Goal: Contribute content: Add original content to the website for others to see

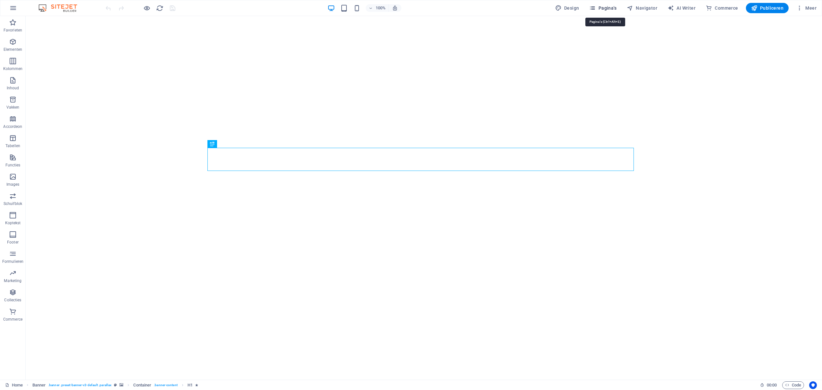
click at [613, 9] on span "Pagina's" at bounding box center [602, 8] width 27 height 6
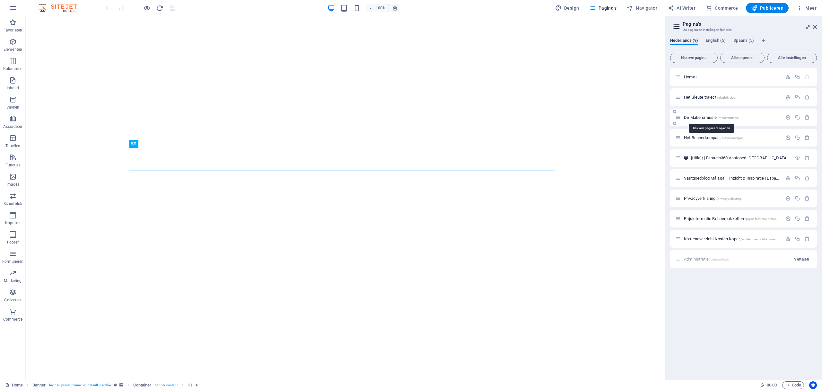
click at [702, 118] on span "De Makersmissie /makersmissie" at bounding box center [711, 117] width 55 height 5
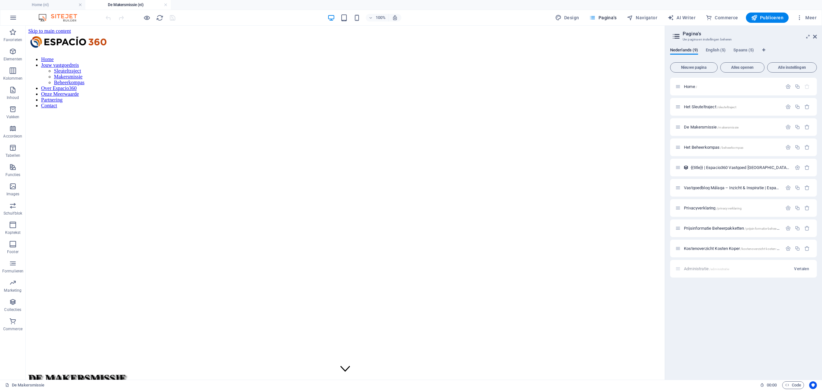
click at [99, 5] on h4 "De Makersmissie (nl)" at bounding box center [127, 4] width 85 height 7
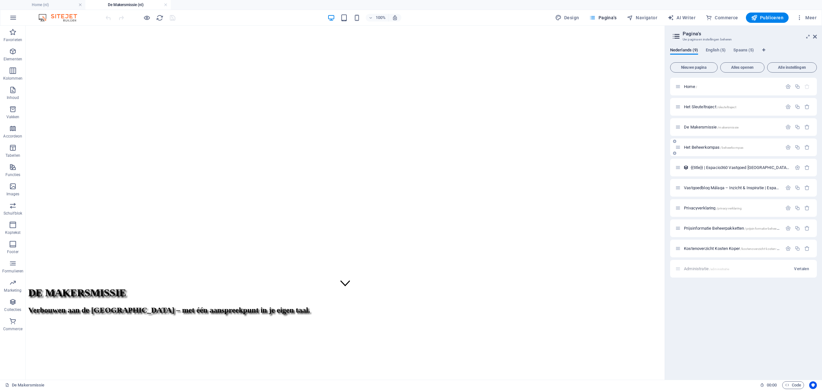
click at [694, 144] on div "Het Beheerkompas /beheerkompas" at bounding box center [728, 147] width 107 height 7
click at [695, 148] on span "Het Beheerkompas /beheerkompas" at bounding box center [713, 147] width 59 height 5
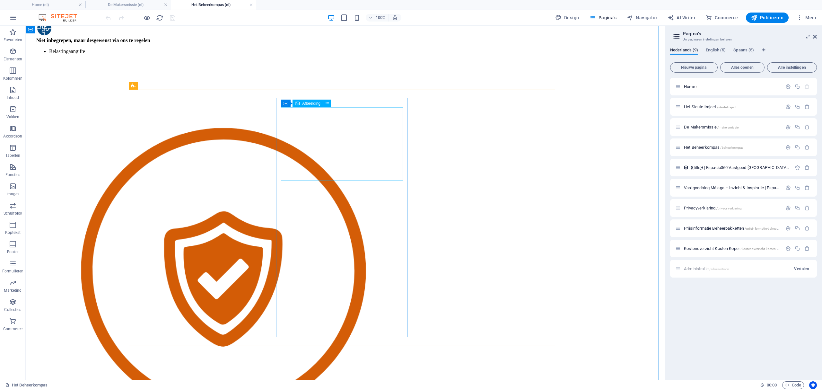
scroll to position [1370, 0]
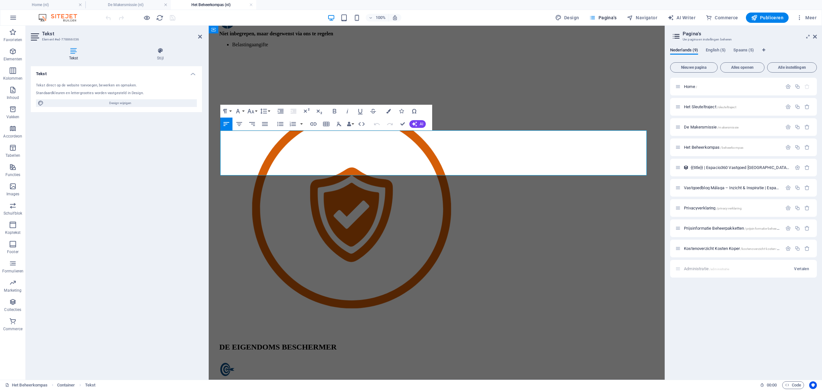
drag, startPoint x: 326, startPoint y: 162, endPoint x: 224, endPoint y: 134, distance: 105.5
click at [252, 112] on icon "button" at bounding box center [250, 111] width 7 height 4
click at [256, 133] on link "18" at bounding box center [257, 130] width 23 height 10
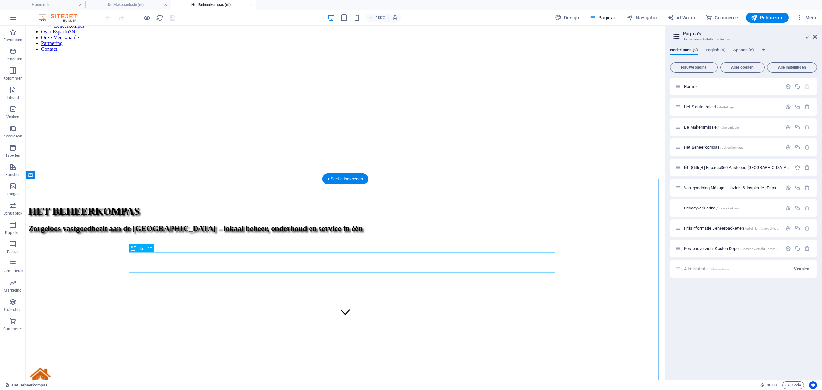
scroll to position [128, 0]
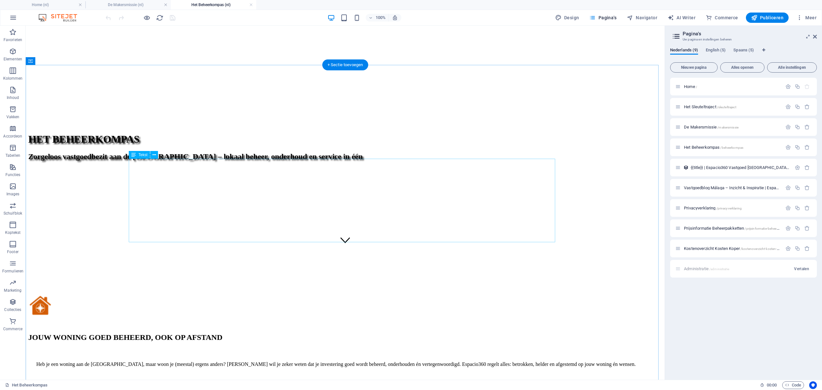
click at [188, 348] on div "Heb je een woning aan de [GEOGRAPHIC_DATA], maar woon je (meestal) ergens ander…" at bounding box center [345, 375] width 634 height 54
click at [184, 348] on div "Heb je een woning aan de [GEOGRAPHIC_DATA], maar woon je (meestal) ergens ander…" at bounding box center [345, 375] width 634 height 54
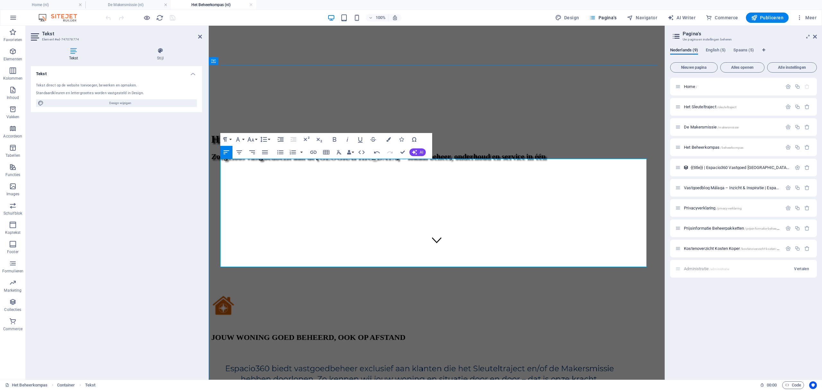
scroll to position [0, 410]
click at [440, 361] on img at bounding box center [424, 373] width 410 height 25
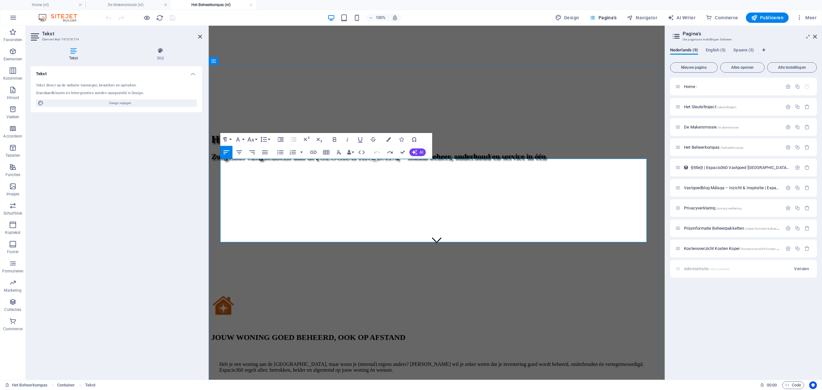
click at [313, 361] on p "Heb je een woning aan de [GEOGRAPHIC_DATA], maar woon je (meestal) ergens ander…" at bounding box center [436, 367] width 435 height 12
drag, startPoint x: 229, startPoint y: 169, endPoint x: 294, endPoint y: 236, distance: 94.0
click at [294, 348] on div "Heb je een woning aan de [GEOGRAPHIC_DATA], maar woon je (meestal) ergens ander…" at bounding box center [436, 381] width 451 height 66
copy div "Heb je een woning aan de [GEOGRAPHIC_DATA], maar woon je (meestal) ergens ander…"
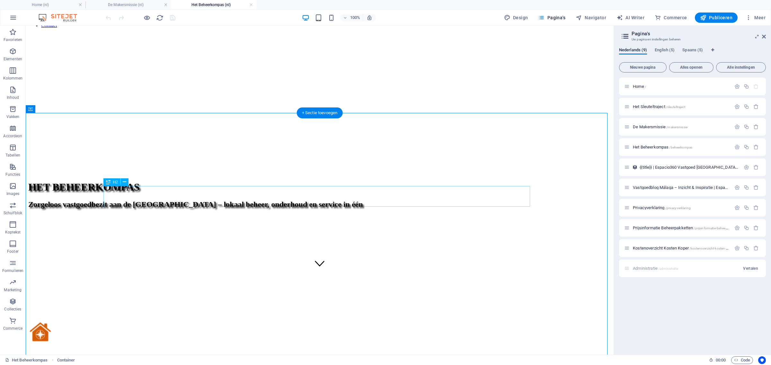
scroll to position [120, 0]
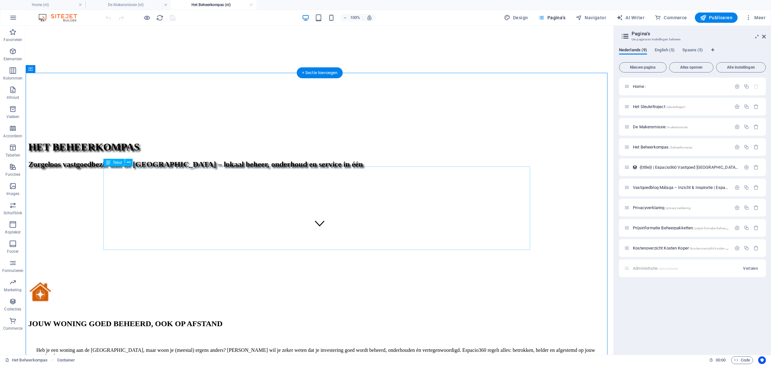
click at [121, 335] on div "Heb je een woning aan de [GEOGRAPHIC_DATA], maar woon je (meestal) ergens ander…" at bounding box center [319, 368] width 583 height 66
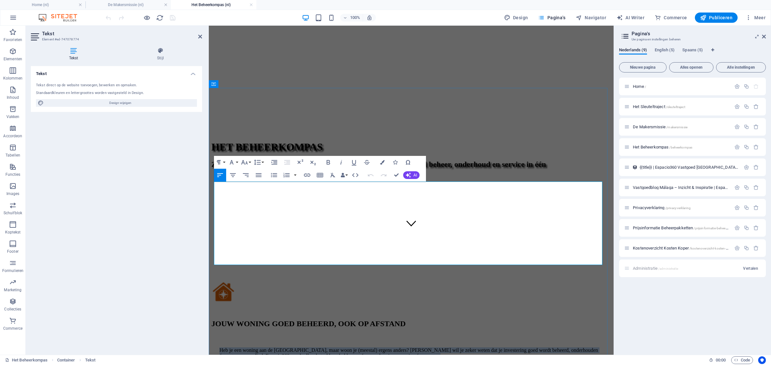
drag, startPoint x: 322, startPoint y: 256, endPoint x: 216, endPoint y: 198, distance: 121.0
click at [216, 335] on div "Heb je een woning aan de [GEOGRAPHIC_DATA], maar woon je (meestal) ergens ander…" at bounding box center [411, 368] width 400 height 66
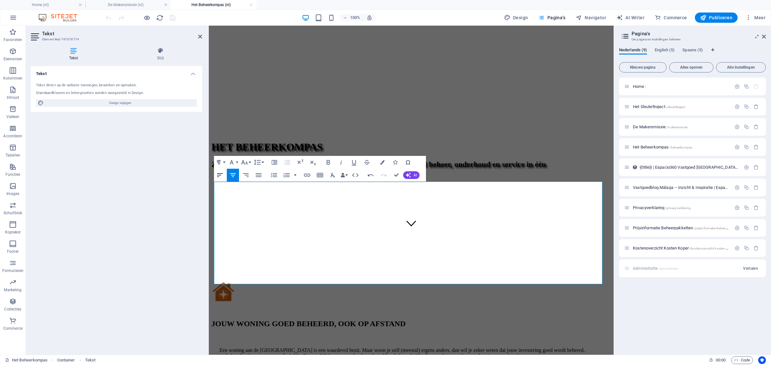
click at [222, 174] on icon "button" at bounding box center [220, 176] width 8 height 8
click at [219, 177] on icon "button" at bounding box center [220, 176] width 8 height 8
drag, startPoint x: 254, startPoint y: 210, endPoint x: 255, endPoint y: 218, distance: 7.4
click at [255, 348] on p "Een woning aan de [GEOGRAPHIC_DATA] is een waardevol bezit. Maar woon je zelf (…" at bounding box center [410, 354] width 383 height 12
click at [258, 365] on p "Wij bieden vastgoedbeheer exclusief aan klanten die eerder ons Sleuteltraject e…" at bounding box center [410, 371] width 383 height 12
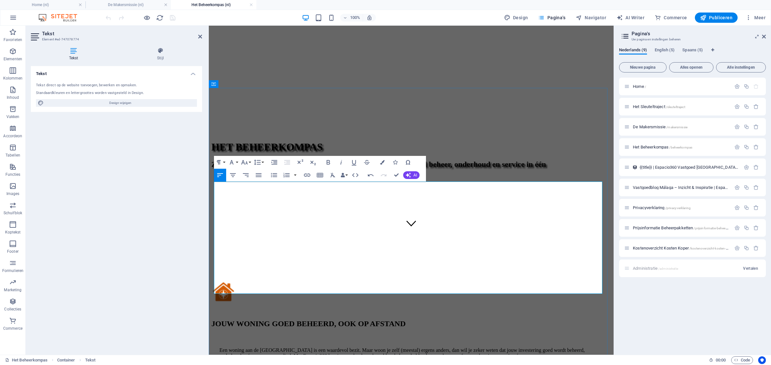
click at [538, 348] on p "Een woning aan de [GEOGRAPHIC_DATA] is een waardevol bezit. Maar woon je zelf (…" at bounding box center [410, 354] width 383 height 12
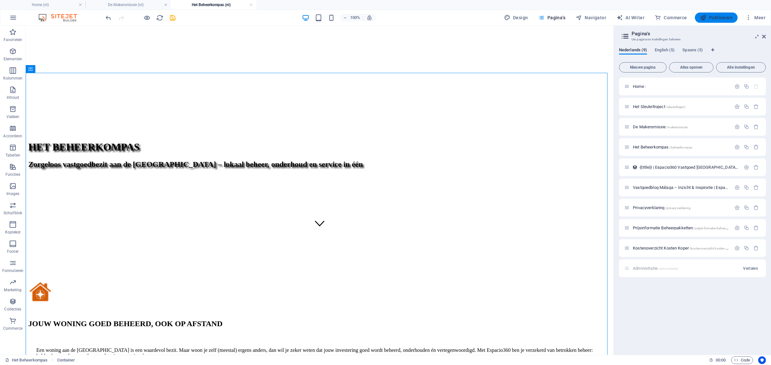
click at [720, 17] on span "Publiceren" at bounding box center [716, 17] width 32 height 6
